Goal: Transaction & Acquisition: Purchase product/service

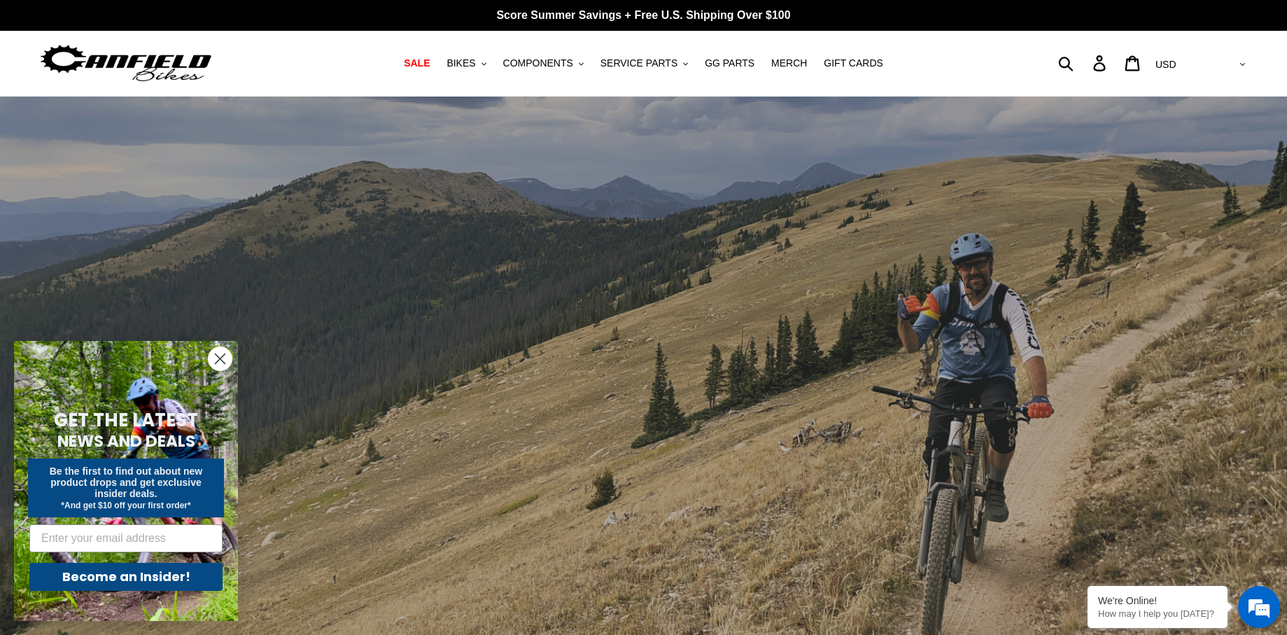
click at [810, 62] on ul "SALE BIKES .cls-1{fill:#231f20} SHOP ALL BIKES SHOP DEMO BIKES - On SALE Now! J…" at bounding box center [643, 63] width 605 height 19
click at [782, 60] on span "MERCH" at bounding box center [789, 63] width 36 height 12
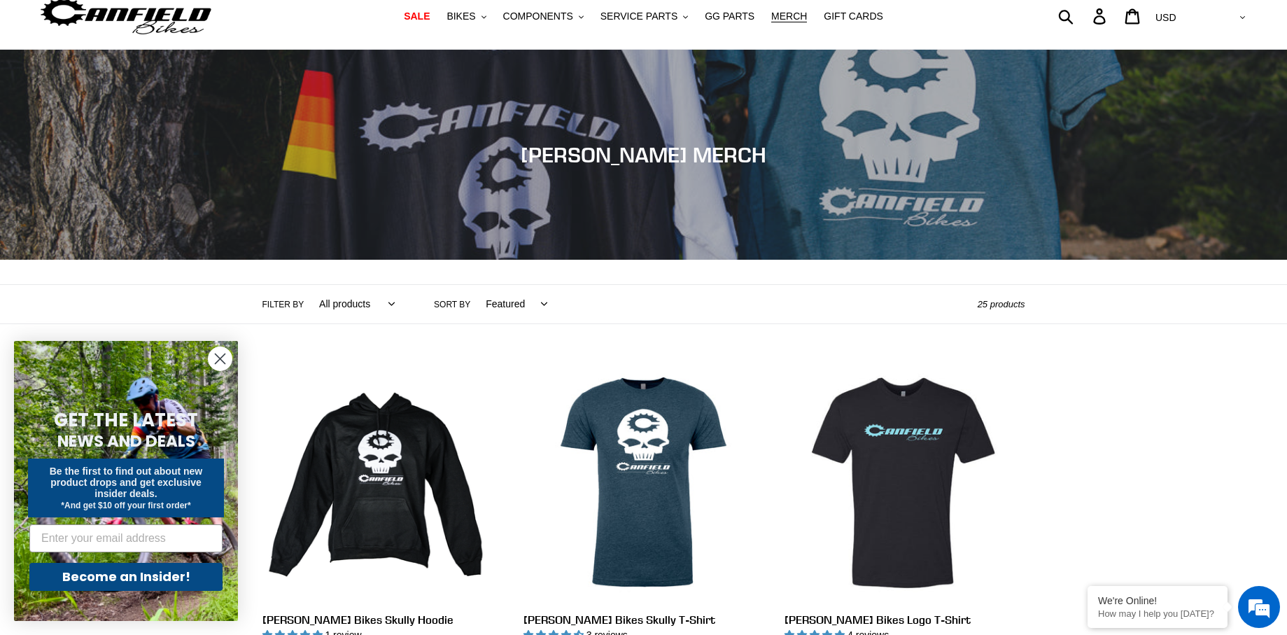
scroll to position [265, 0]
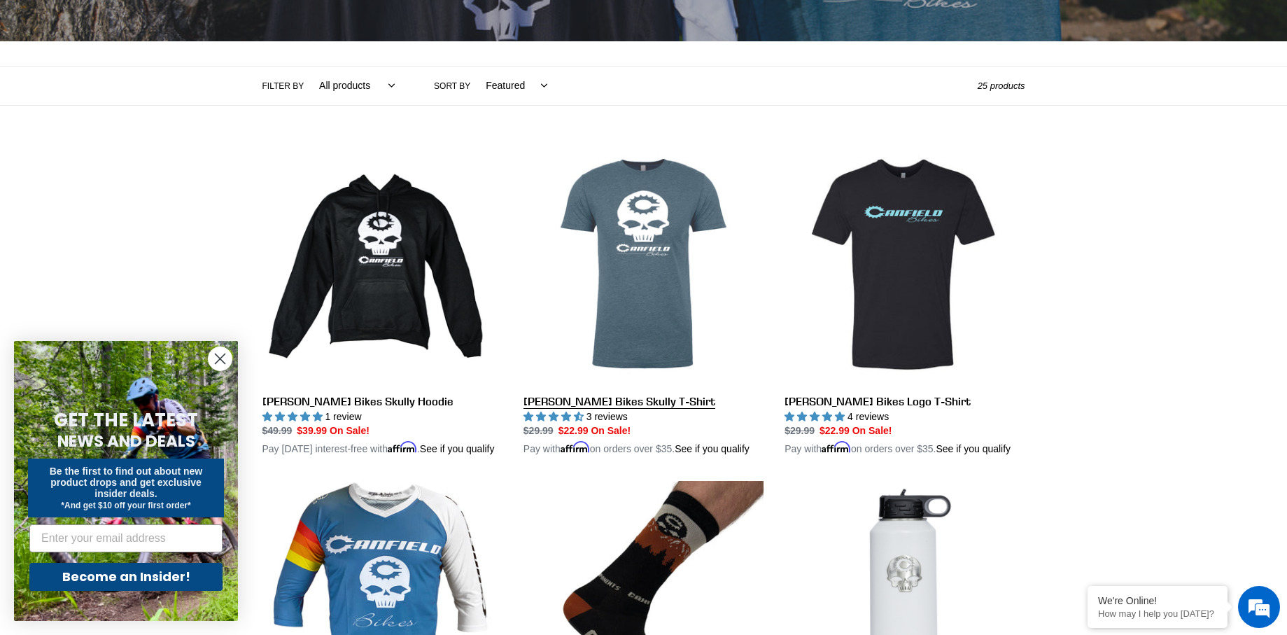
click at [664, 266] on link "[PERSON_NAME] Bikes Skully T-Shirt" at bounding box center [643, 300] width 240 height 313
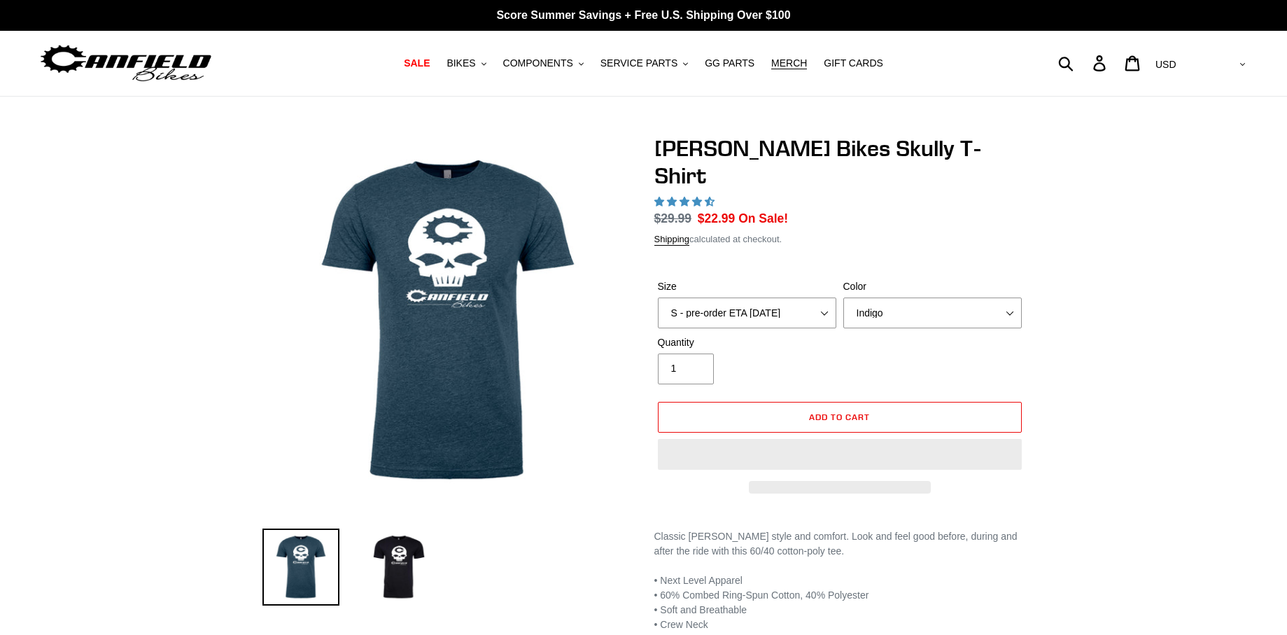
select select "highest-rating"
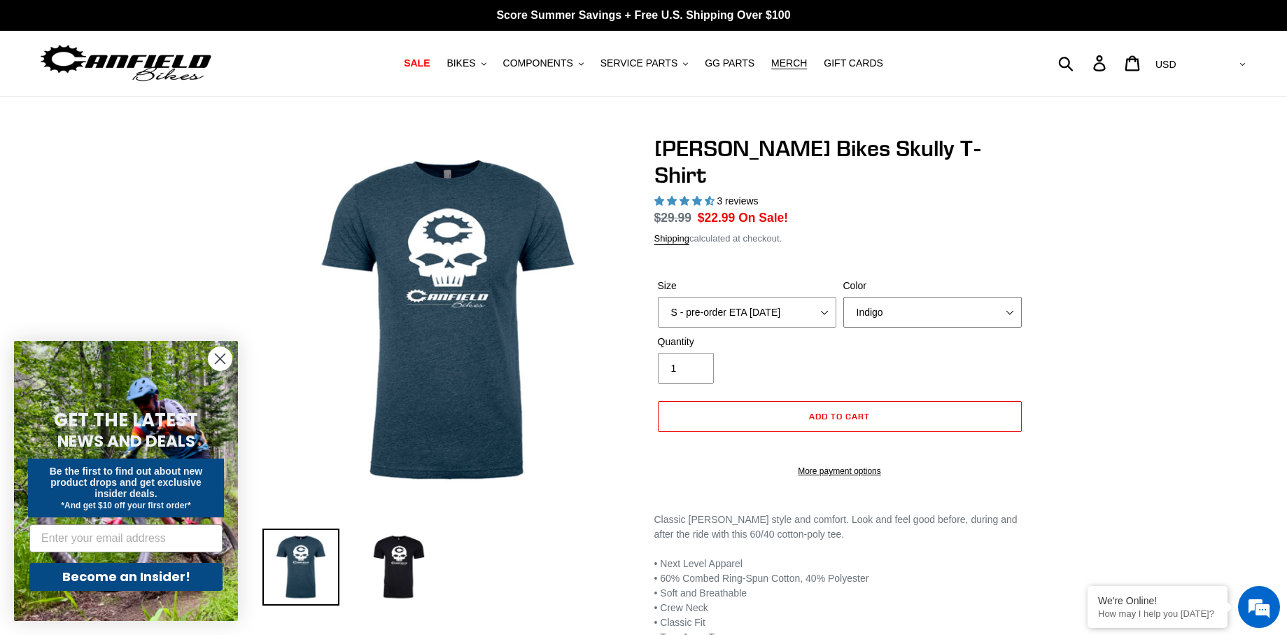
click at [901, 297] on select "Indigo Black" at bounding box center [932, 312] width 178 height 31
click at [843, 297] on select "Indigo Black" at bounding box center [932, 312] width 178 height 31
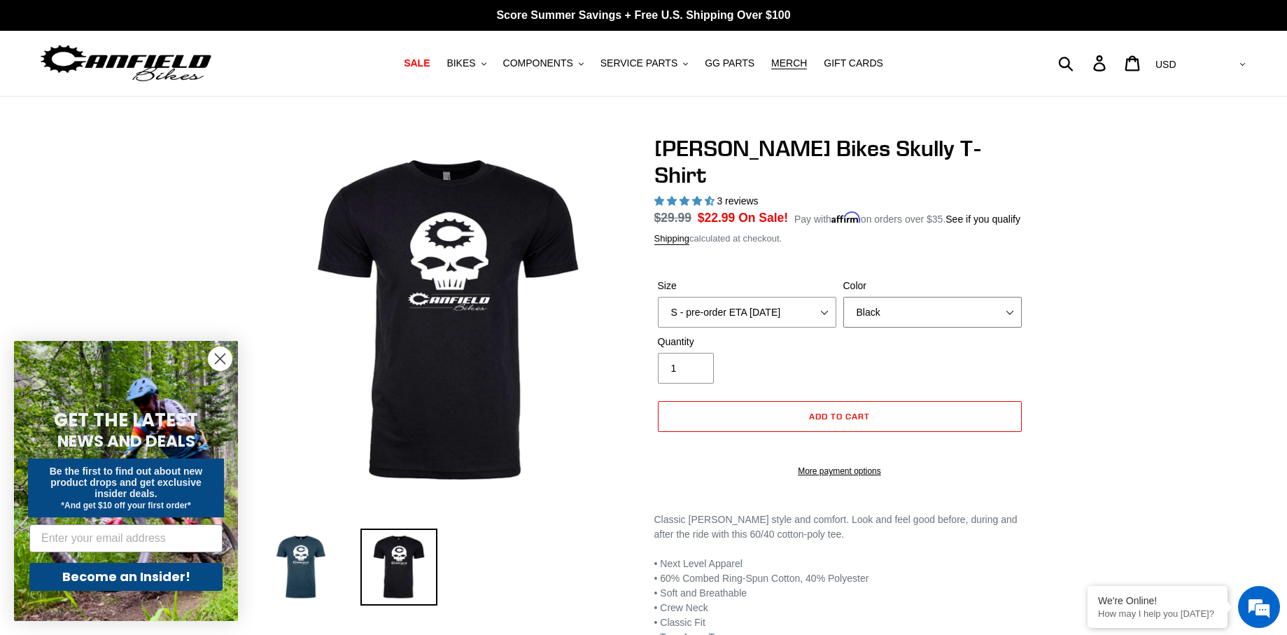
click at [945, 306] on select "Indigo Black" at bounding box center [932, 312] width 178 height 31
select select "Indigo"
click at [843, 297] on select "Indigo Black" at bounding box center [932, 312] width 178 height 31
